Goal: Complete application form

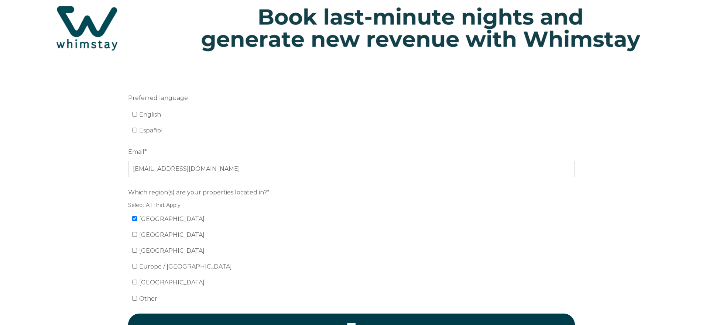
scroll to position [26, 0]
click at [135, 114] on input "English" at bounding box center [134, 114] width 5 height 5
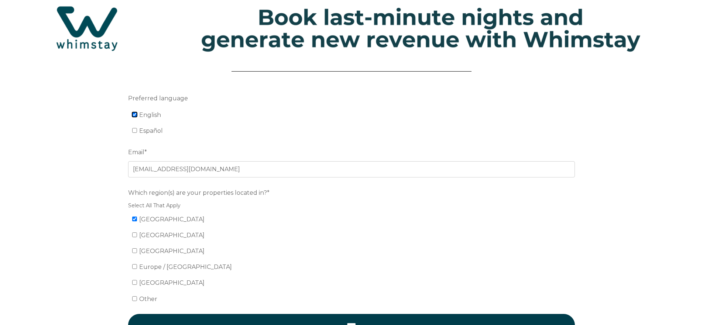
checkbox input "true"
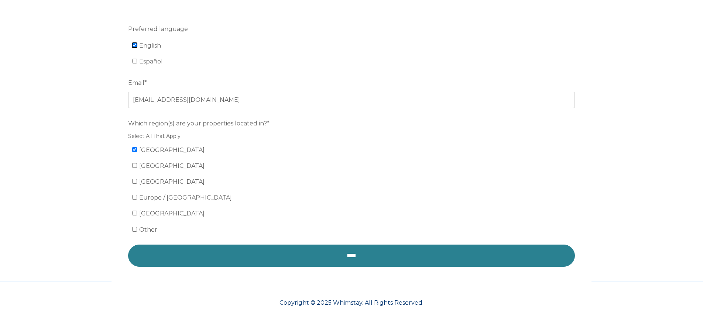
scroll to position [96, 0]
click at [295, 255] on input "****" at bounding box center [351, 256] width 447 height 22
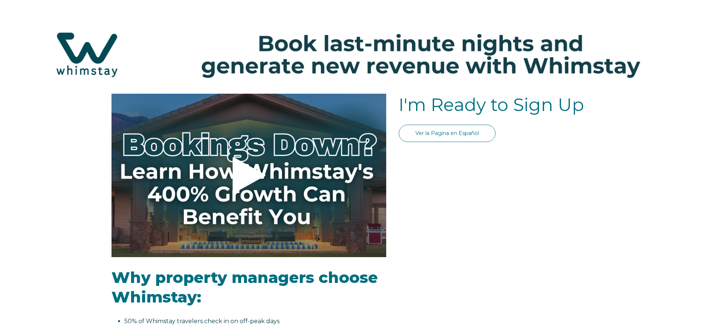
select select "US"
select select "Standard"
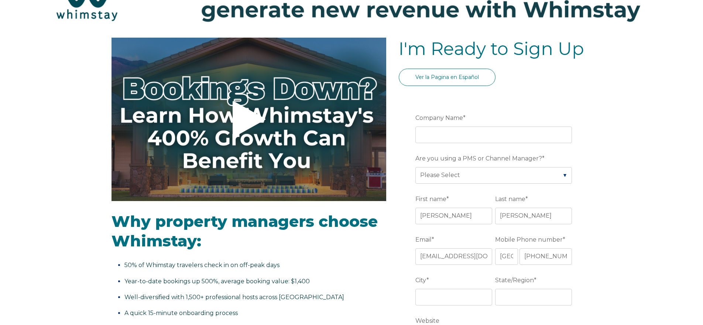
scroll to position [27, 0]
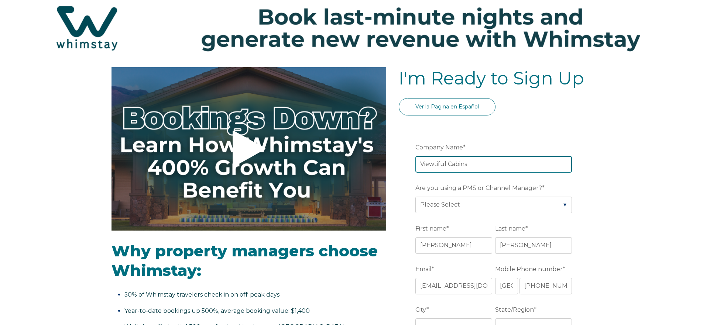
type input "Viewtiful Cabins"
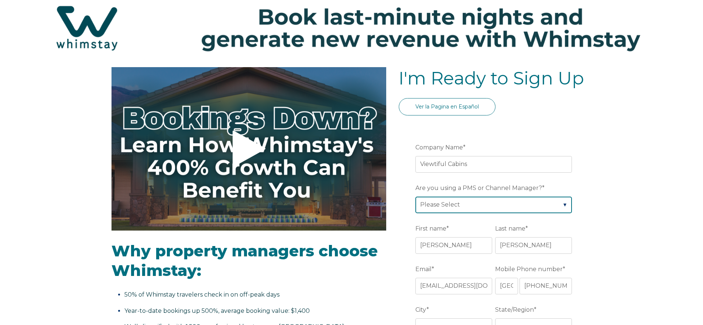
select select "Hostaway"
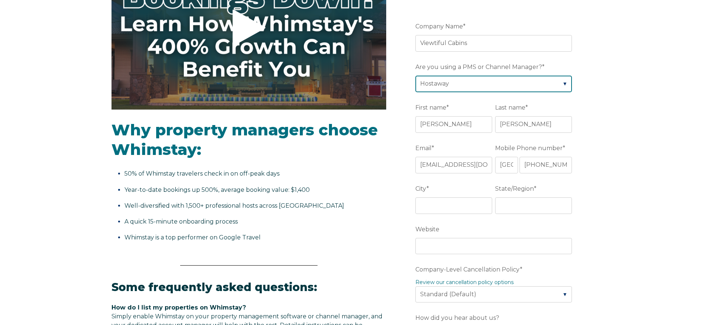
scroll to position [149, 0]
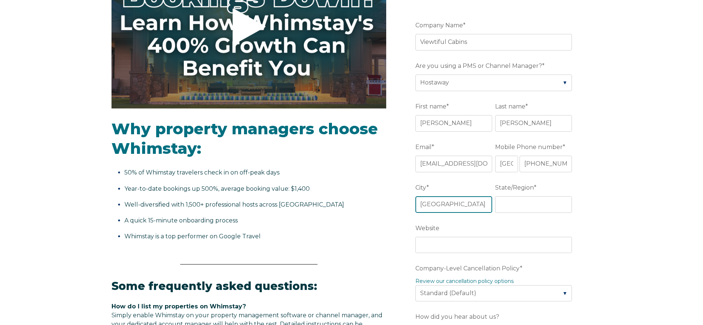
type input "Louisville"
type input "KY"
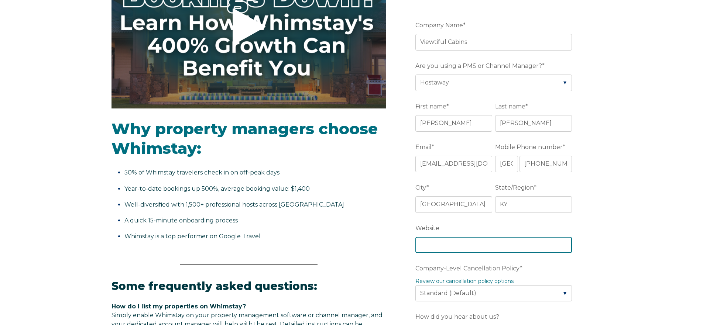
click at [459, 244] on input "Website" at bounding box center [493, 245] width 157 height 16
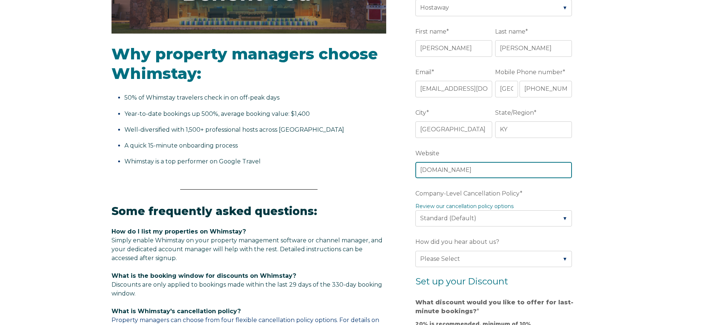
scroll to position [225, 0]
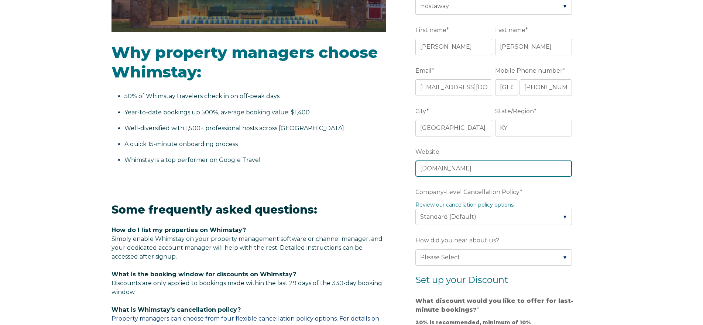
type input "www.viewtifulcabins.com"
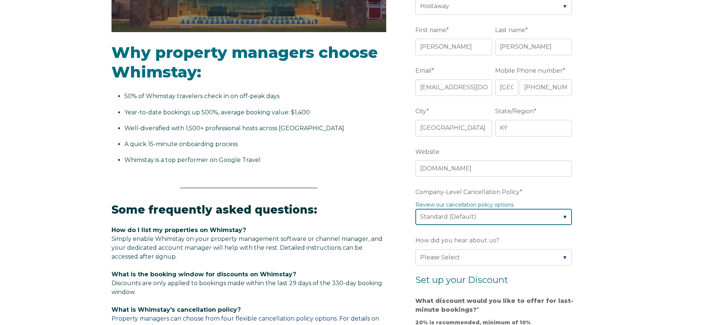
select select "Moderate"
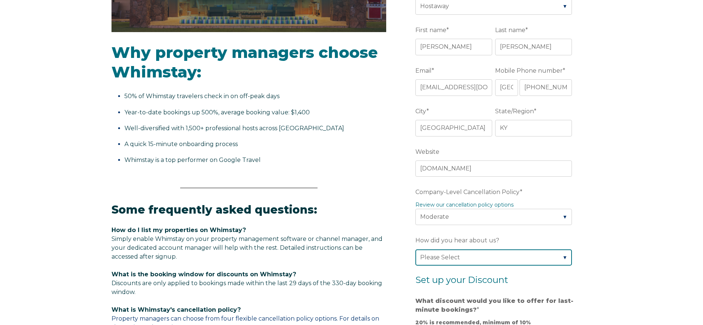
select select "Other"
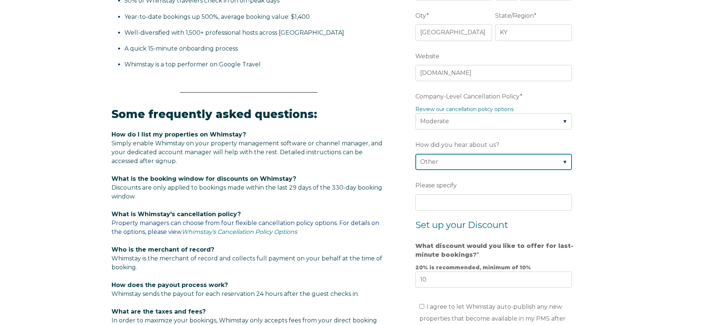
scroll to position [329, 0]
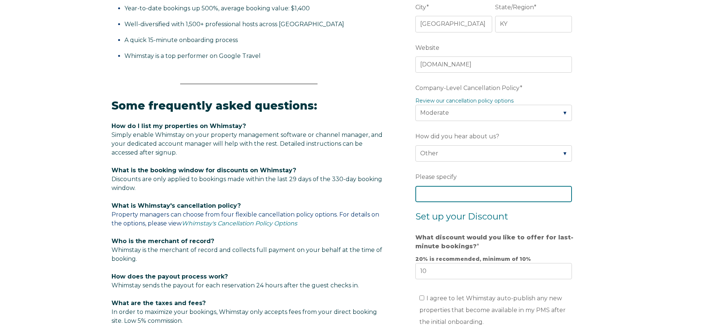
click at [435, 194] on input "Please specify" at bounding box center [493, 194] width 157 height 16
type input "Cabins for You"
click at [599, 226] on div "Video player - SSOB Pitch Vid Thumbnail - Click to play video Why property mana…" at bounding box center [351, 137] width 703 height 744
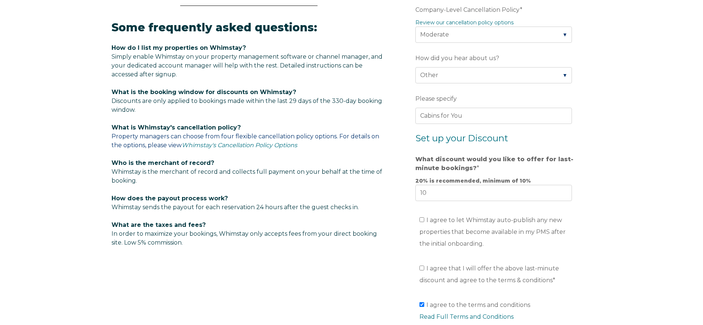
scroll to position [408, 0]
drag, startPoint x: 422, startPoint y: 220, endPoint x: 423, endPoint y: 228, distance: 8.3
click at [422, 221] on input "I agree to let Whimstay auto-publish any new properties that become available i…" at bounding box center [421, 219] width 5 height 5
checkbox input "true"
drag, startPoint x: 422, startPoint y: 270, endPoint x: 484, endPoint y: 270, distance: 61.6
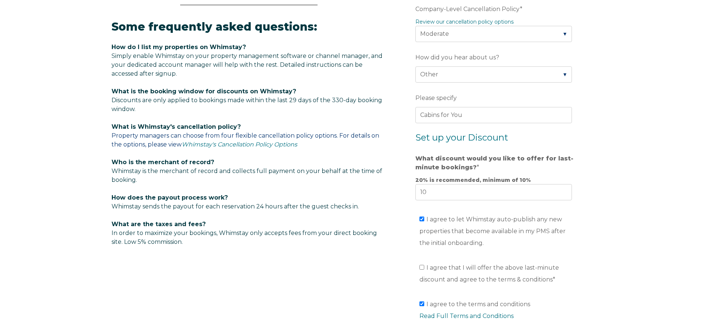
click at [422, 270] on input "I agree that I will offer the above last-minute discount and agree to the terms…" at bounding box center [421, 267] width 5 height 5
checkbox input "true"
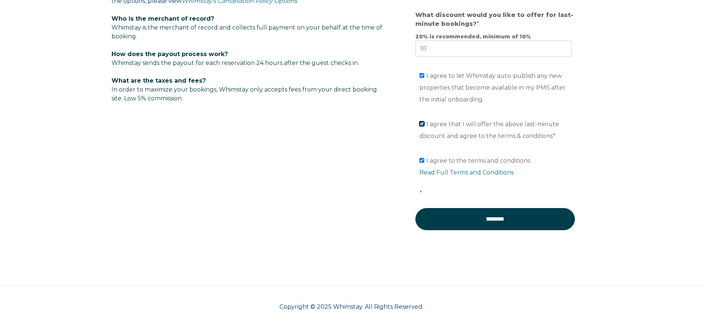
scroll to position [557, 0]
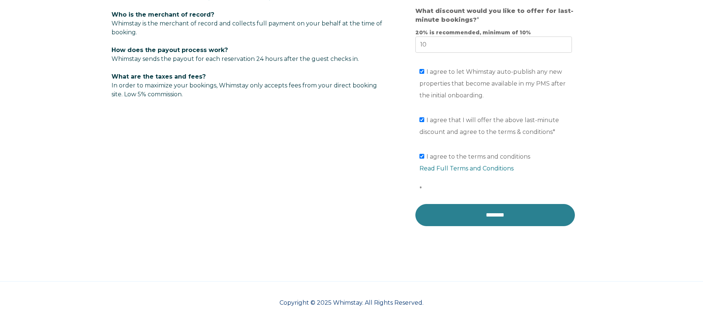
click at [495, 220] on input "********" at bounding box center [494, 215] width 159 height 22
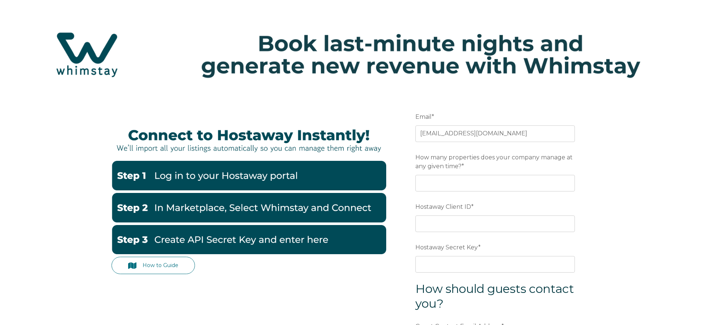
scroll to position [2, 0]
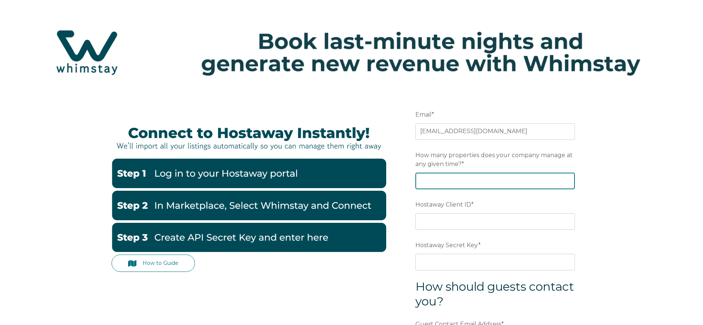
click at [455, 182] on input "How many properties does your company manage at any given time? *" at bounding box center [494, 181] width 159 height 16
type input "8"
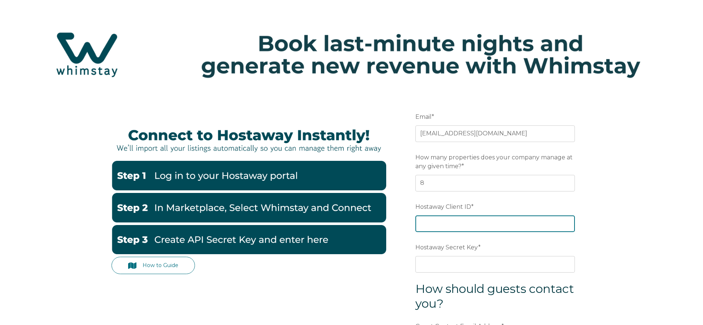
click at [448, 226] on input "Hostaway Client ID *" at bounding box center [494, 224] width 159 height 16
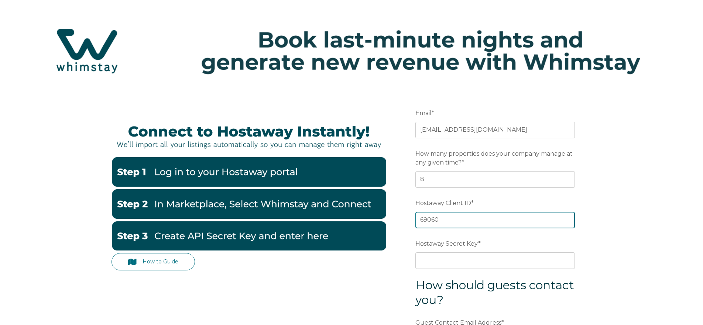
type input "69060"
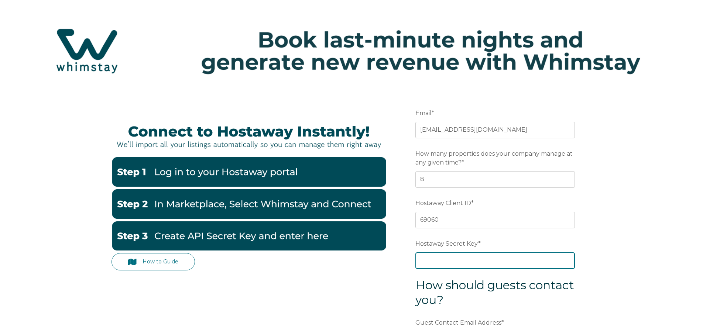
click at [509, 261] on input "Hostaway Secret Key *" at bounding box center [494, 260] width 159 height 16
paste input "d34c9a29aad7e8b40a882d736446e146d46a7545d019e7a422b3e10617f791f3"
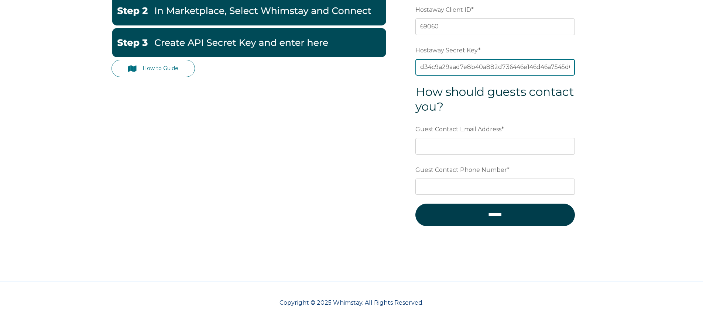
scroll to position [199, 0]
type input "d34c9a29aad7e8b40a882d736446e146d46a7545d019e7a422b3e10617f791f3"
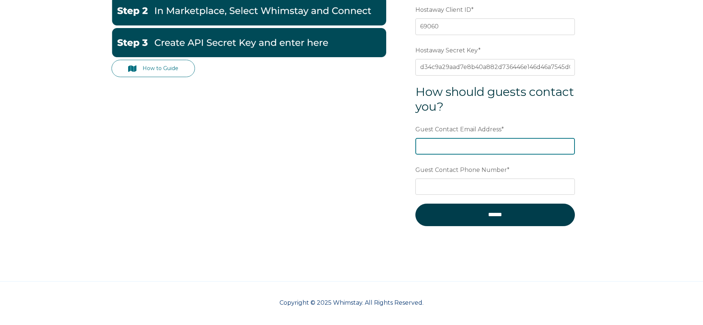
type input "[EMAIL_ADDRESS][DOMAIN_NAME]"
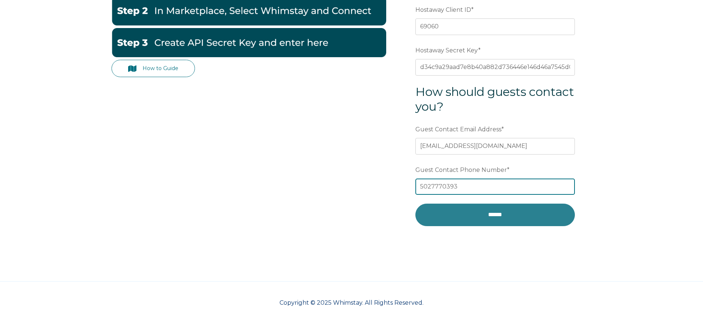
type input "5027770393"
click at [480, 215] on input "******" at bounding box center [494, 215] width 159 height 22
